Goal: Task Accomplishment & Management: Complete application form

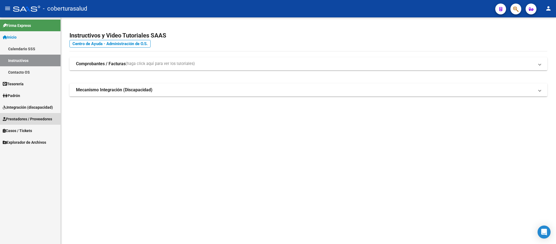
click at [27, 120] on span "Prestadores / Proveedores" at bounding box center [27, 119] width 49 height 6
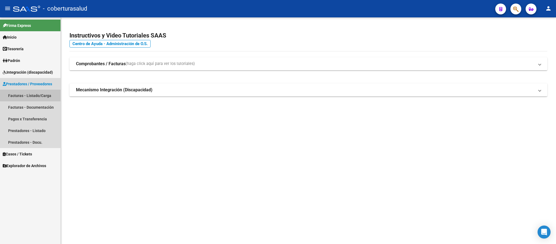
click at [33, 97] on link "Facturas - Listado/Carga" at bounding box center [30, 95] width 60 height 12
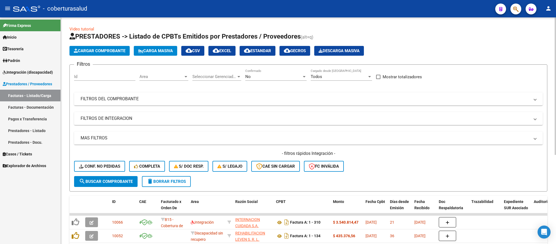
click at [281, 81] on div "No Confirmado" at bounding box center [275, 75] width 61 height 12
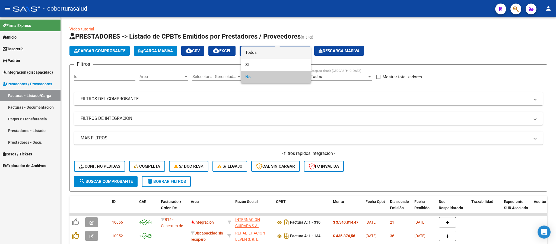
click at [278, 50] on span "Todos" at bounding box center [275, 52] width 61 height 12
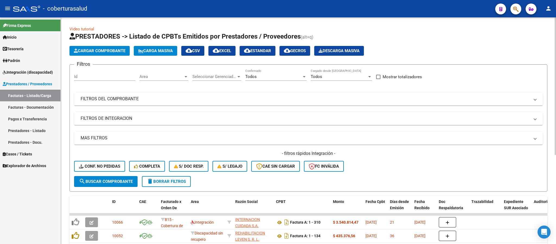
click at [261, 94] on mat-expansion-panel-header "FILTROS DEL COMPROBANTE" at bounding box center [308, 98] width 468 height 13
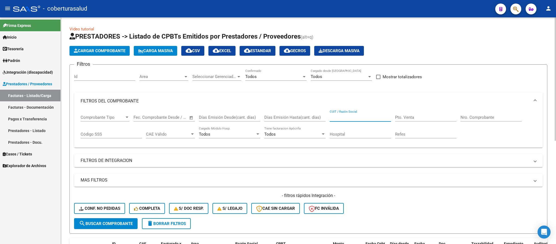
click at [375, 117] on input "CUIT / Razón Social" at bounding box center [360, 117] width 61 height 5
paste input "27379630095"
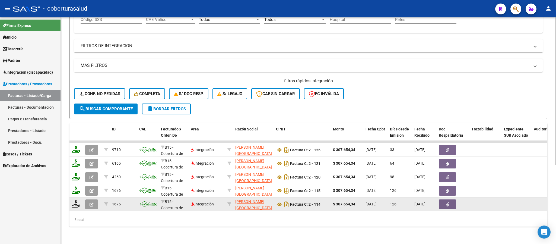
type input "27379630095"
click at [92, 202] on icon "button" at bounding box center [91, 204] width 4 height 4
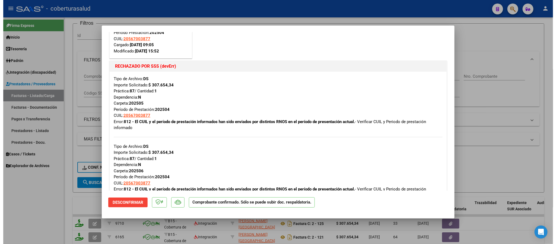
scroll to position [81, 0]
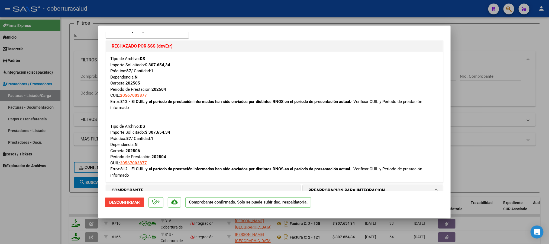
type input "$ 0,00"
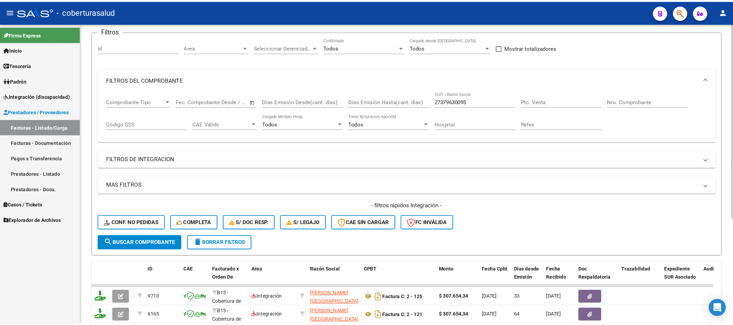
scroll to position [121, 0]
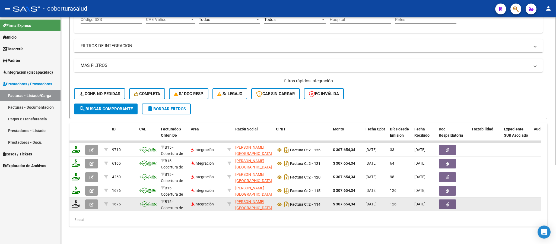
click at [93, 202] on icon "button" at bounding box center [91, 204] width 4 height 4
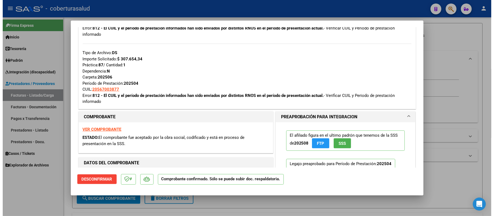
scroll to position [163, 0]
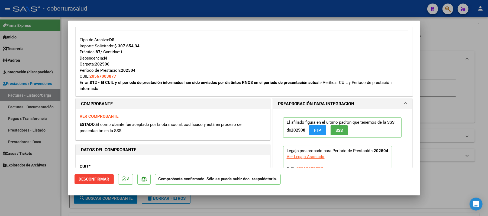
click at [448, 137] on div at bounding box center [244, 108] width 488 height 216
type input "$ 0,00"
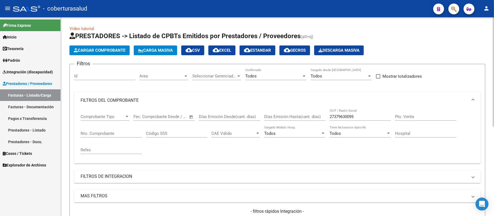
scroll to position [0, 0]
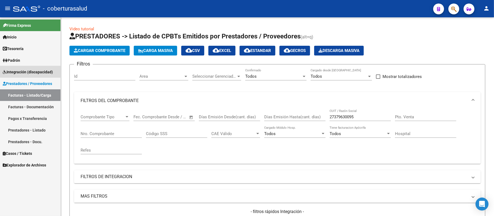
click at [35, 71] on span "Integración (discapacidad)" at bounding box center [28, 72] width 50 height 6
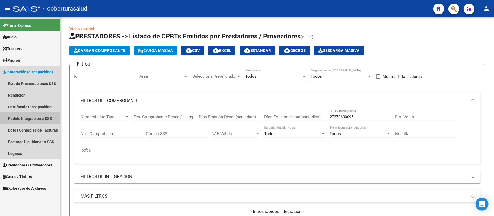
click at [31, 119] on link "Pedido Integración a SSS" at bounding box center [30, 119] width 60 height 12
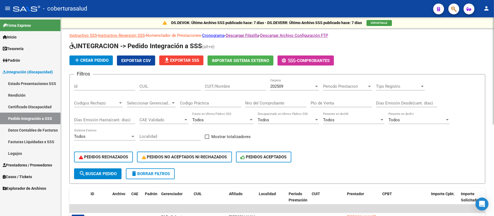
click at [184, 37] on link "Nomenclador de Prestaciones" at bounding box center [173, 35] width 55 height 5
click at [87, 37] on link "Instructivo SSS" at bounding box center [83, 35] width 28 height 5
click at [29, 164] on span "Prestadores / Proveedores" at bounding box center [27, 165] width 49 height 6
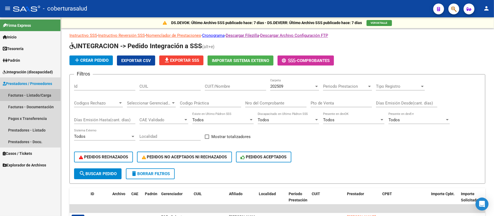
click at [33, 94] on link "Facturas - Listado/Carga" at bounding box center [30, 95] width 60 height 12
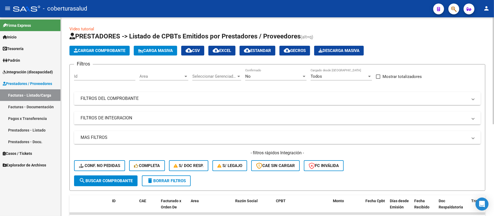
click at [264, 102] on mat-expansion-panel-header "FILTROS DEL COMPROBANTE" at bounding box center [277, 98] width 407 height 13
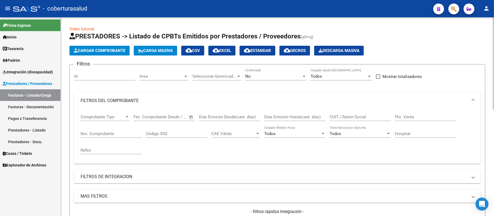
click at [339, 116] on input "CUIT / Razón Social" at bounding box center [360, 117] width 61 height 5
paste input "27360337230"
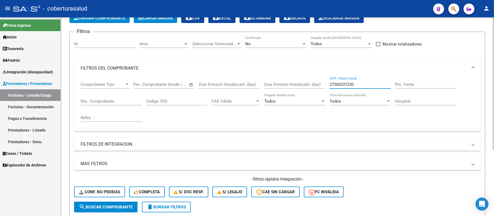
scroll to position [27, 0]
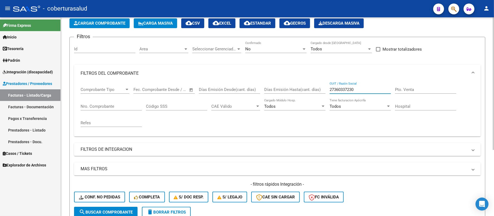
type input "27360337230"
click at [263, 42] on div "No Confirmado" at bounding box center [275, 47] width 61 height 12
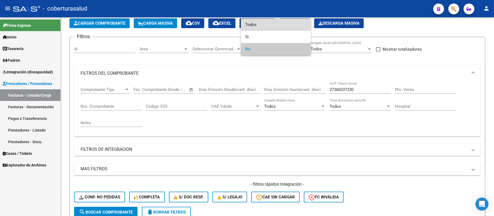
click at [266, 27] on span "Todos" at bounding box center [275, 25] width 61 height 12
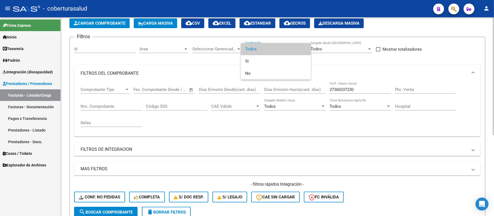
click at [258, 109] on div at bounding box center [247, 108] width 494 height 216
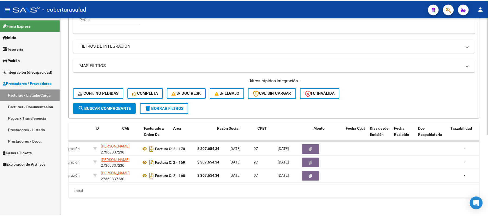
scroll to position [0, 0]
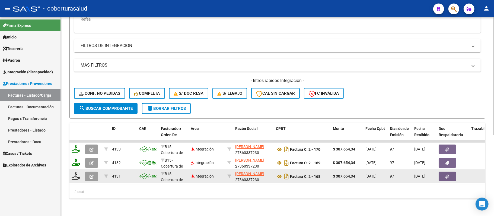
click at [93, 174] on button "button" at bounding box center [91, 177] width 13 height 10
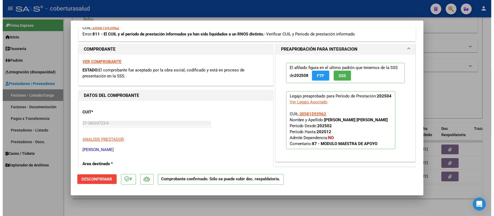
scroll to position [145, 0]
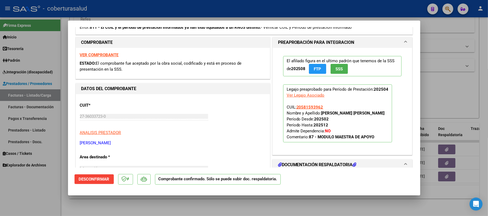
type input "$ 0,00"
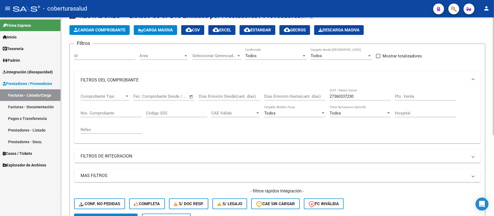
scroll to position [0, 0]
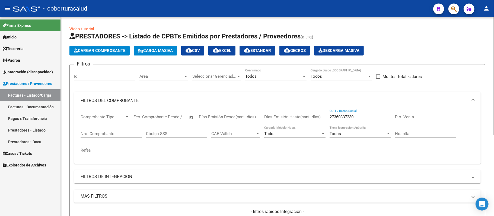
drag, startPoint x: 368, startPoint y: 117, endPoint x: 268, endPoint y: 129, distance: 100.0
click at [278, 124] on div "Comprobante Tipo Comprobante Tipo Fecha inicio – Fecha fin Fec. Comprobante Des…" at bounding box center [278, 135] width 394 height 50
paste input "79630095"
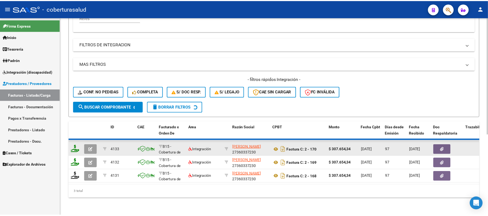
scroll to position [138, 0]
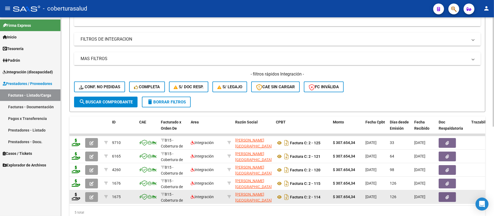
type input "27379630095"
click at [92, 197] on icon "button" at bounding box center [91, 198] width 4 height 4
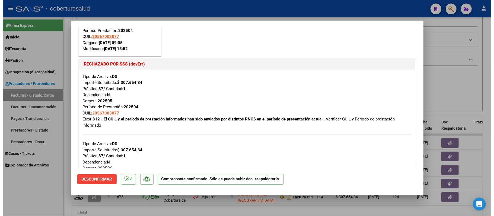
scroll to position [72, 0]
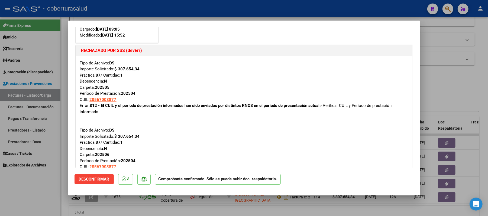
type input "$ 0,00"
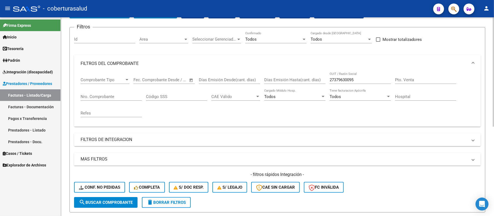
scroll to position [29, 0]
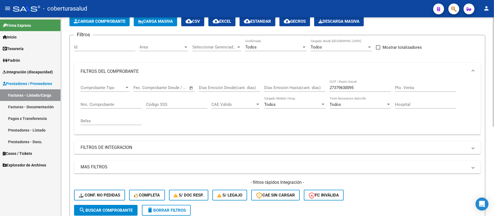
click at [360, 87] on input "27379630095" at bounding box center [360, 87] width 61 height 5
paste input "295514596"
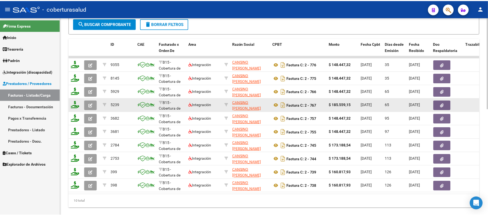
scroll to position [231, 0]
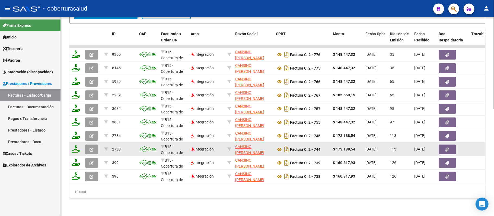
type input "27295514596"
click at [92, 148] on icon "button" at bounding box center [91, 150] width 4 height 4
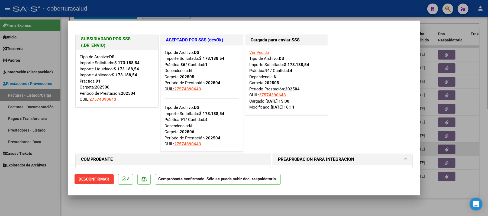
type input "$ 0,00"
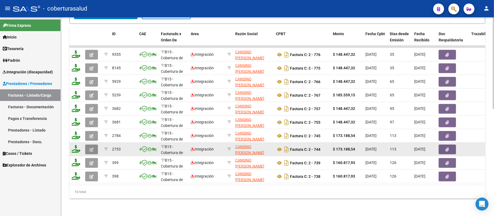
click at [93, 148] on icon "button" at bounding box center [91, 150] width 4 height 4
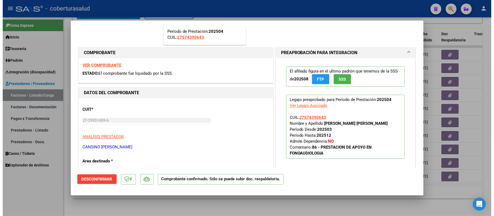
scroll to position [108, 0]
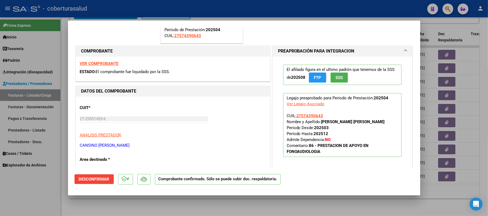
type input "$ 0,00"
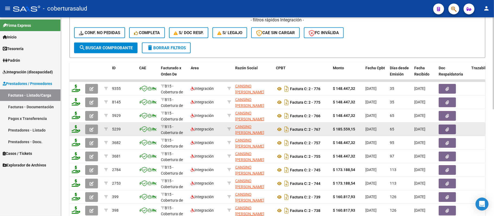
scroll to position [217, 0]
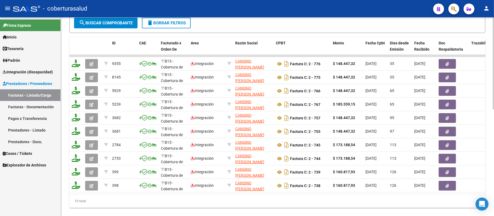
type input "27379630095"
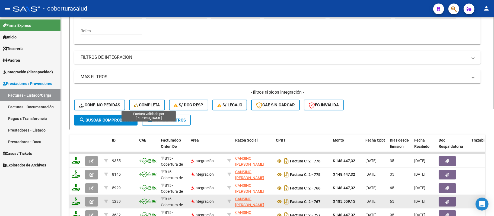
scroll to position [0, 0]
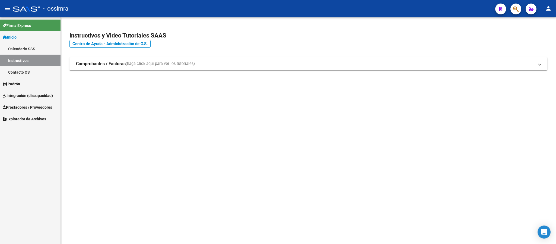
click at [37, 92] on link "Integración (discapacidad)" at bounding box center [30, 95] width 60 height 12
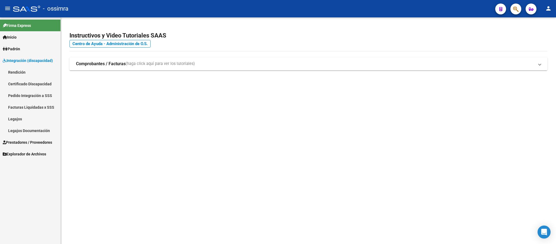
click at [27, 142] on span "Prestadores / Proveedores" at bounding box center [27, 142] width 49 height 6
click at [32, 84] on link "Facturas - Listado/Carga" at bounding box center [30, 84] width 60 height 12
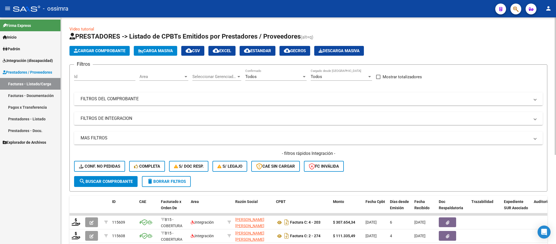
click at [215, 97] on mat-panel-title "FILTROS DEL COMPROBANTE" at bounding box center [305, 99] width 449 height 6
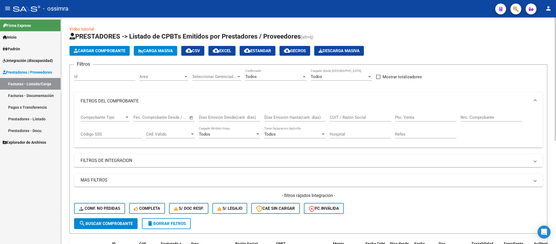
click at [378, 115] on div "CUIT / Razón Social" at bounding box center [360, 116] width 61 height 12
paste input "27360337230"
type input "2"
click at [113, 159] on mat-panel-title "FILTROS DE INTEGRACION" at bounding box center [305, 160] width 449 height 6
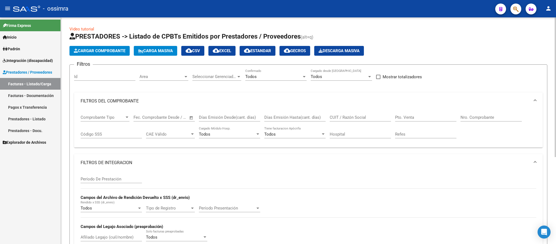
scroll to position [41, 0]
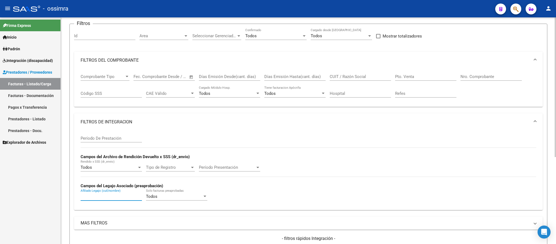
click at [114, 198] on input "Afiliado Legajo (cuil/nombre)" at bounding box center [111, 196] width 61 height 5
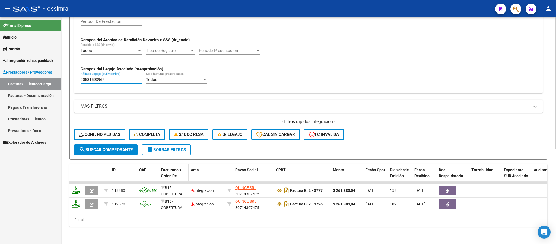
scroll to position [164, 0]
type input "20581593962"
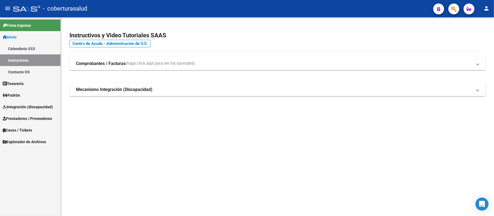
click at [38, 121] on span "Prestadores / Proveedores" at bounding box center [27, 119] width 49 height 6
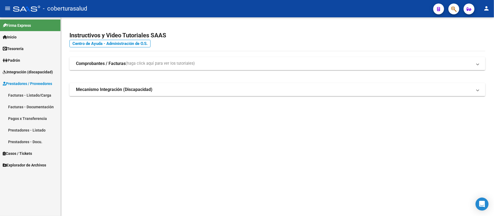
click at [34, 85] on span "Prestadores / Proveedores" at bounding box center [27, 84] width 49 height 6
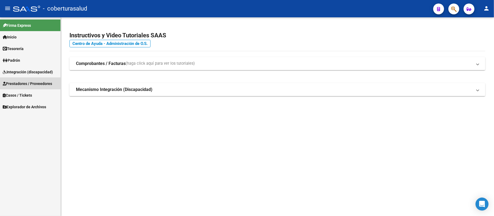
click at [34, 85] on span "Prestadores / Proveedores" at bounding box center [27, 84] width 49 height 6
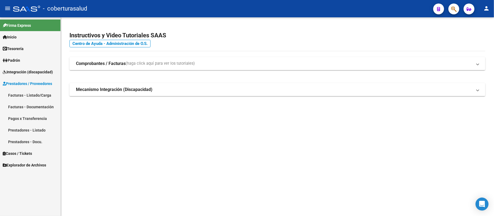
click at [38, 94] on link "Facturas - Listado/Carga" at bounding box center [30, 95] width 60 height 12
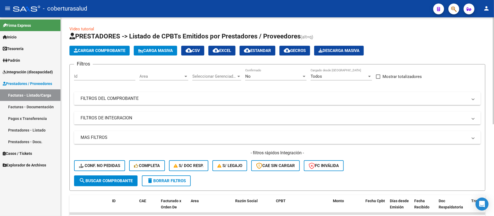
click at [291, 75] on div "No" at bounding box center [273, 76] width 56 height 5
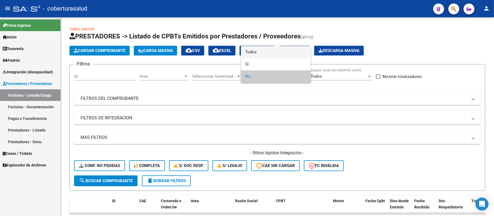
click at [260, 51] on span "Todos" at bounding box center [275, 52] width 61 height 12
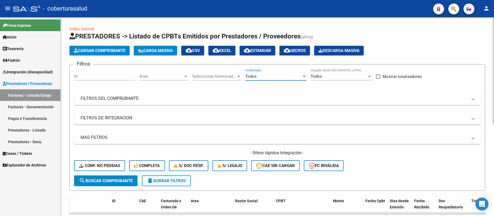
click at [257, 96] on mat-panel-title "FILTROS DEL COMPROBANTE" at bounding box center [274, 99] width 387 height 6
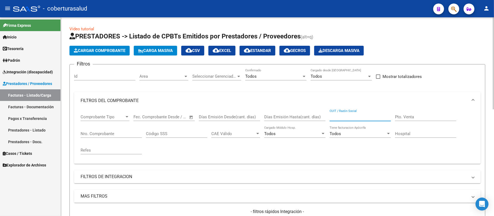
click at [356, 116] on input "CUIT / Razón Social" at bounding box center [360, 117] width 61 height 5
paste input "27-31275836-4"
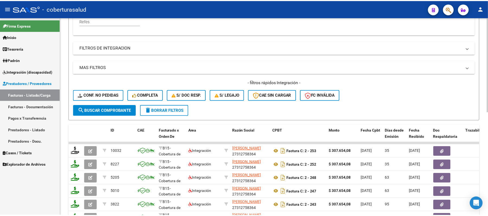
scroll to position [145, 0]
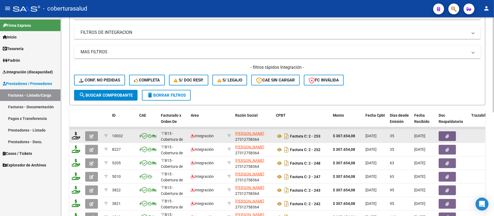
type input "27312758364"
click at [92, 137] on icon "button" at bounding box center [91, 137] width 4 height 4
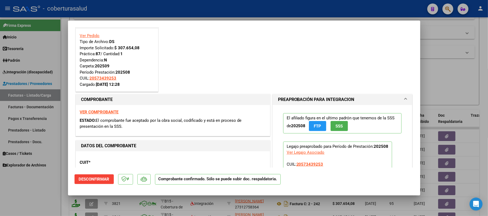
scroll to position [0, 0]
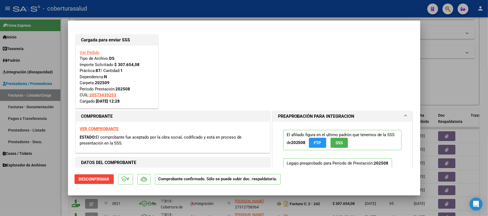
type input "$ 0,00"
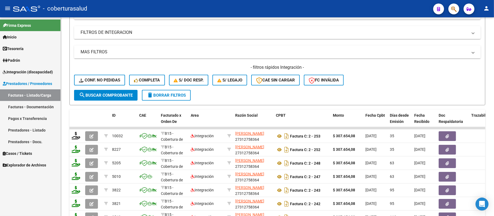
click at [29, 71] on span "Integración (discapacidad)" at bounding box center [28, 72] width 50 height 6
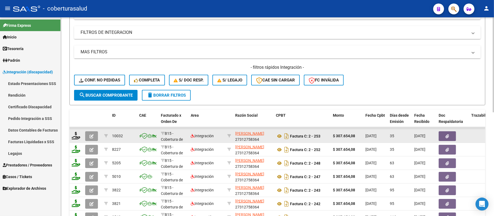
click at [94, 138] on button "button" at bounding box center [91, 137] width 13 height 10
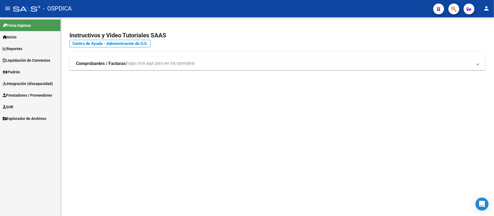
click at [35, 92] on span "Prestadores / Proveedores" at bounding box center [27, 95] width 49 height 6
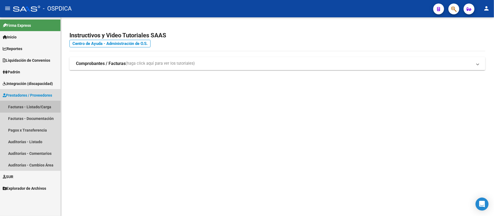
click at [26, 105] on link "Facturas - Listado/Carga" at bounding box center [30, 107] width 60 height 12
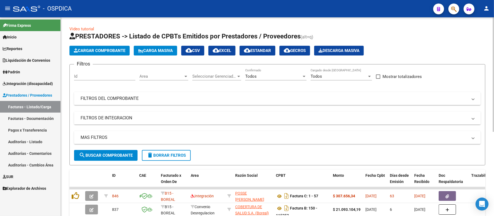
click at [144, 119] on mat-panel-title "FILTROS DE INTEGRACION" at bounding box center [274, 118] width 387 height 6
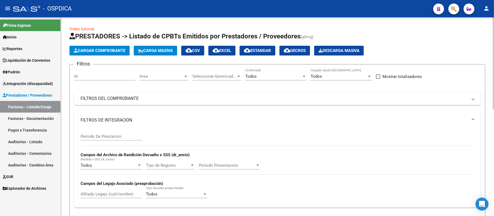
click at [99, 199] on div "Afiliado Legajo (cuil/nombre)" at bounding box center [111, 193] width 61 height 12
paste input "20569706336"
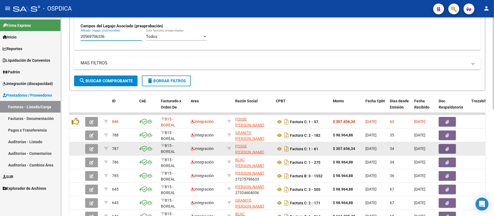
scroll to position [86, 0]
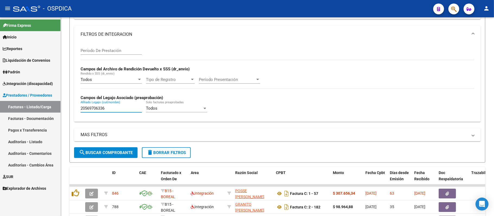
type input "20569706336"
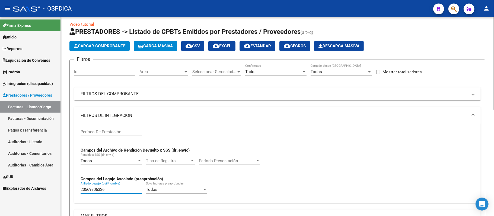
scroll to position [0, 0]
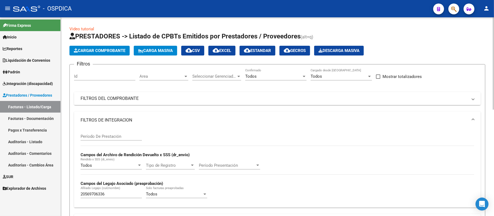
click at [335, 105] on mat-expansion-panel-header "FILTROS DEL COMPROBANTE" at bounding box center [277, 98] width 407 height 13
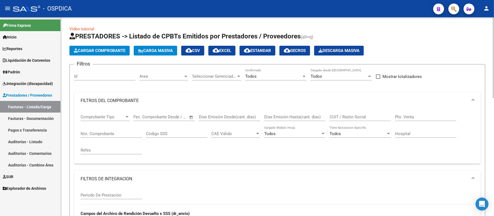
click at [354, 117] on input "CUIT / Razón Social" at bounding box center [360, 117] width 61 height 5
paste input "27387417295"
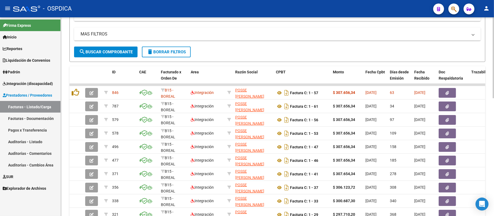
scroll to position [253, 0]
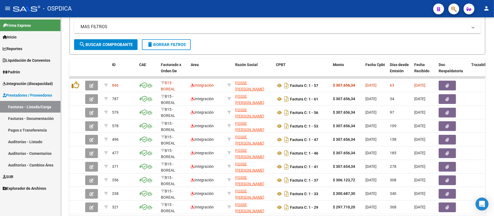
type input "27387417295"
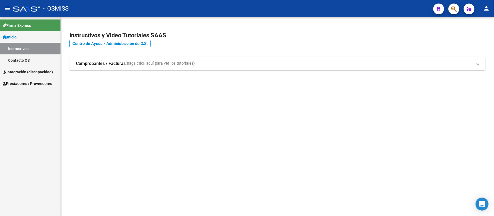
click at [31, 69] on span "Integración (discapacidad)" at bounding box center [28, 72] width 50 height 6
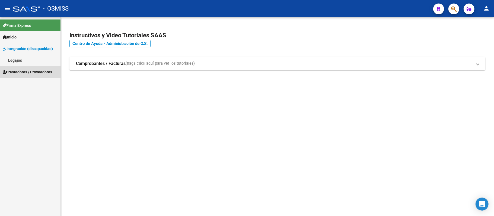
click at [33, 75] on link "Prestadores / Proveedores" at bounding box center [30, 72] width 60 height 12
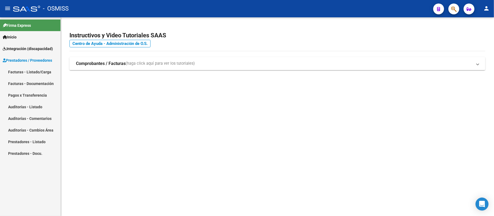
click at [33, 77] on link "Facturas - Listado/Carga" at bounding box center [30, 72] width 60 height 12
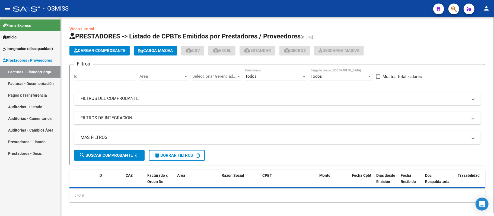
click at [368, 98] on mat-panel-title "FILTROS DEL COMPROBANTE" at bounding box center [274, 99] width 387 height 6
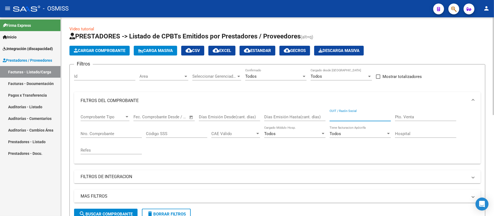
click at [344, 116] on input "CUIT / Razón Social" at bounding box center [360, 117] width 61 height 5
paste input "27387642884"
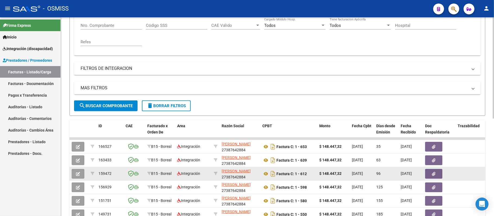
scroll to position [145, 0]
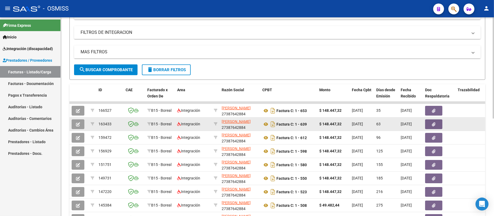
type input "27387642884"
click at [78, 124] on icon "button" at bounding box center [78, 125] width 4 height 4
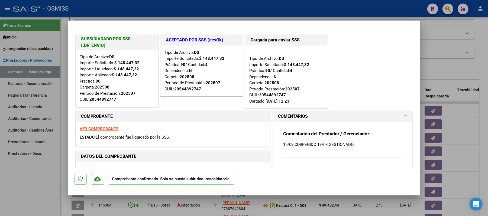
type input "$ 0,00"
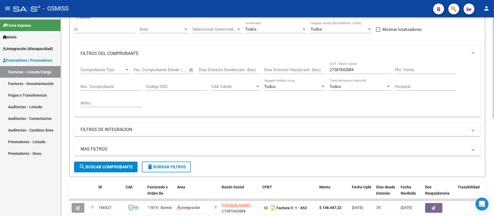
scroll to position [0, 0]
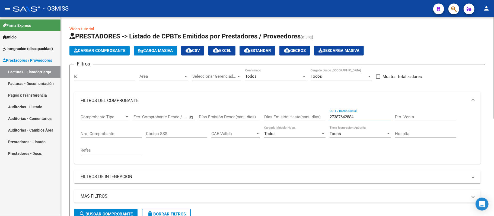
drag, startPoint x: 355, startPoint y: 116, endPoint x: 288, endPoint y: 112, distance: 67.1
click at [288, 112] on div "Comprobante Tipo Comprobante Tipo Fecha inicio – Fecha fin Fec. Comprobante Des…" at bounding box center [278, 135] width 394 height 50
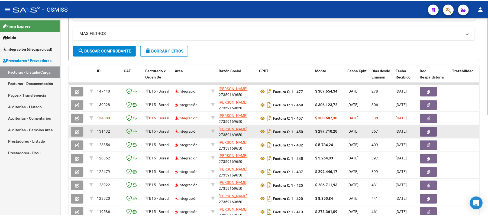
scroll to position [181, 0]
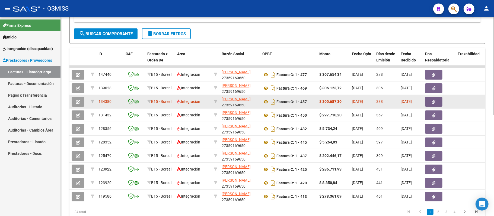
type input "27359169650"
click at [79, 100] on icon "button" at bounding box center [78, 102] width 4 height 4
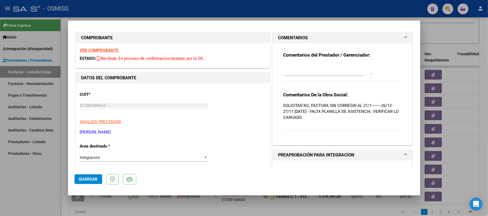
scroll to position [0, 0]
